Goal: Transaction & Acquisition: Purchase product/service

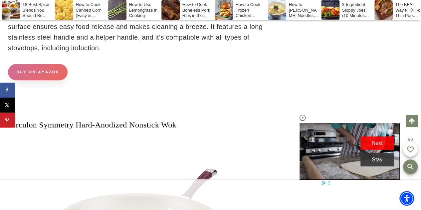
click at [29, 80] on link "buy on amazon" at bounding box center [38, 72] width 60 height 16
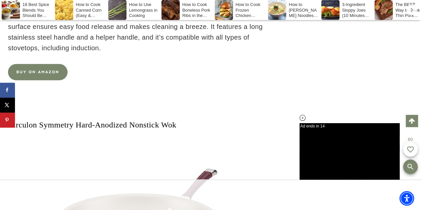
click at [200, 53] on p "Cooks Standard’s Multi-Ply Clad Wok is a 13-inch wok with a stainless steel ext…" at bounding box center [139, 26] width 262 height 53
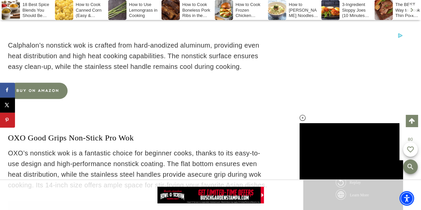
scroll to position [5466, 0]
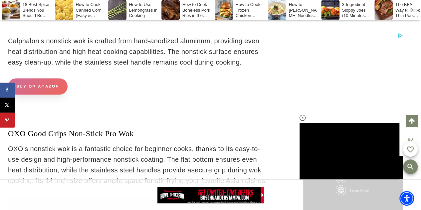
click at [44, 94] on link "buy on amazon" at bounding box center [38, 86] width 60 height 16
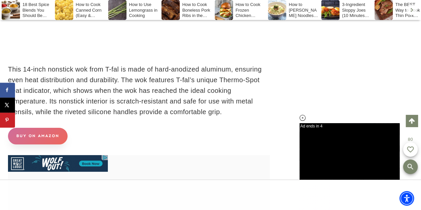
click at [44, 143] on link "buy on amazon" at bounding box center [38, 136] width 60 height 16
